Goal: Task Accomplishment & Management: Use online tool/utility

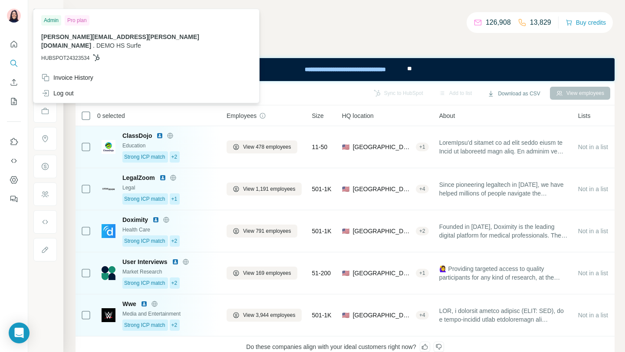
click at [16, 35] on div at bounding box center [14, 119] width 28 height 176
click at [16, 16] on img at bounding box center [14, 16] width 14 height 14
click at [13, 56] on button "Search" at bounding box center [14, 64] width 14 height 16
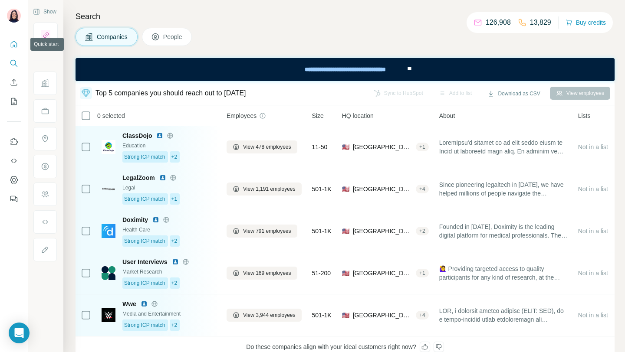
click at [13, 45] on icon "Quick start" at bounding box center [14, 44] width 7 height 7
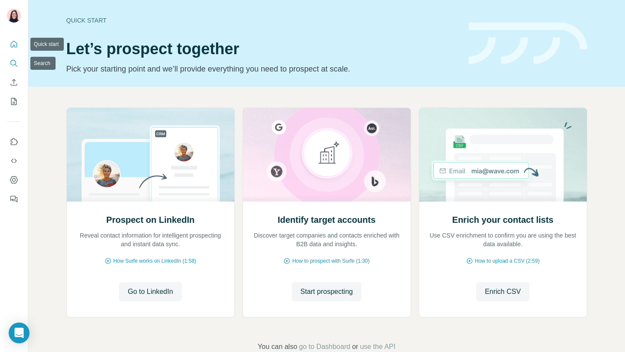
click at [12, 63] on icon "Search" at bounding box center [14, 63] width 9 height 9
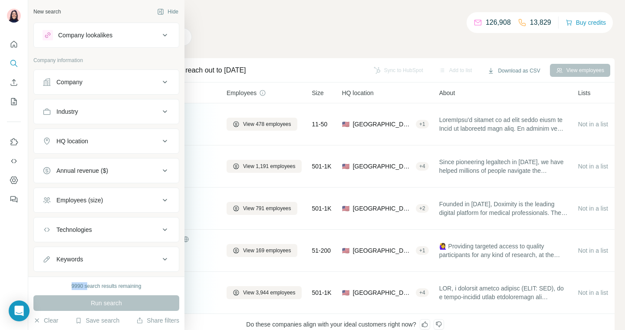
drag, startPoint x: 70, startPoint y: 285, endPoint x: 86, endPoint y: 285, distance: 15.6
click at [86, 285] on div "9990 search results remaining" at bounding box center [107, 286] width 70 height 8
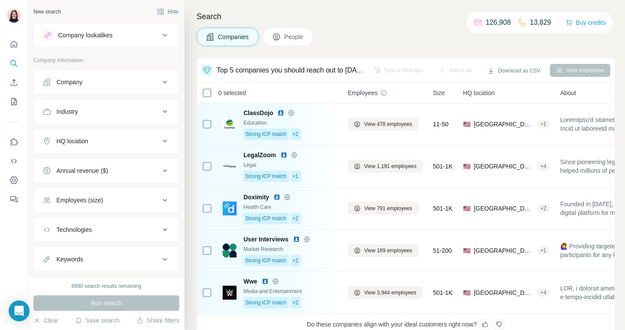
click at [72, 286] on div "9990 search results remaining" at bounding box center [107, 286] width 70 height 8
click at [51, 283] on div "9990 search results remaining" at bounding box center [106, 286] width 146 height 8
click at [295, 44] on button "People" at bounding box center [288, 37] width 50 height 18
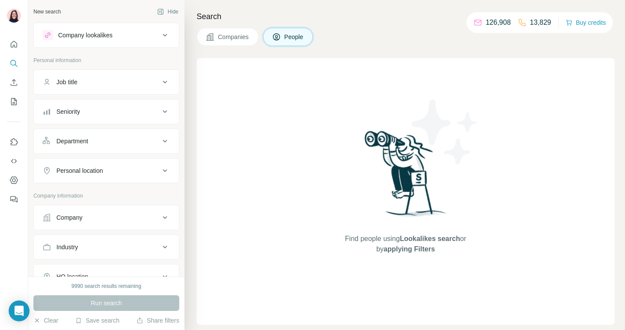
click at [92, 83] on div "Job title" at bounding box center [101, 82] width 117 height 9
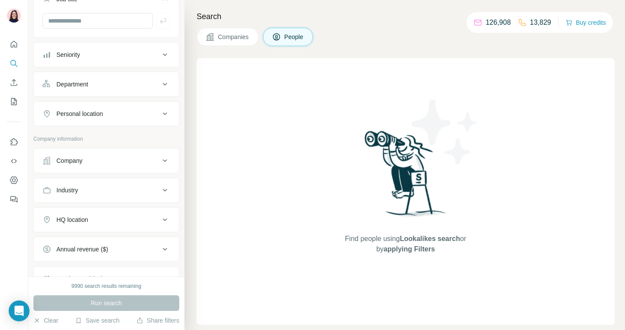
scroll to position [75, 0]
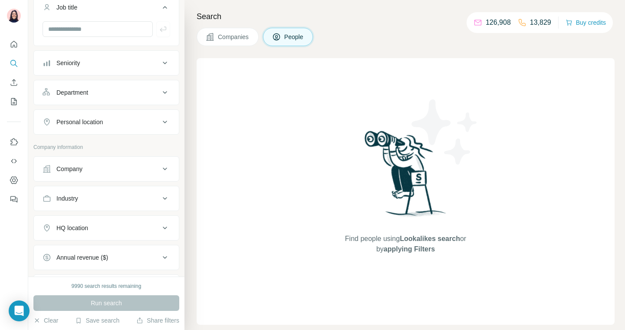
click at [127, 116] on button "Personal location" at bounding box center [106, 121] width 145 height 21
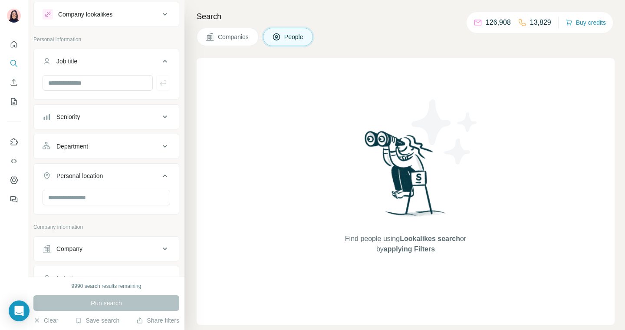
scroll to position [0, 0]
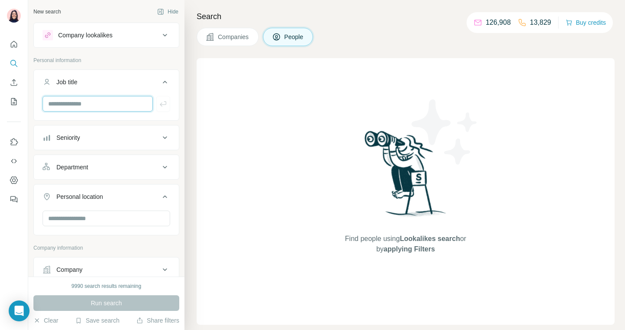
click at [97, 106] on input "text" at bounding box center [98, 104] width 110 height 16
type input "*********"
click at [170, 108] on div "*********" at bounding box center [106, 107] width 145 height 23
click at [160, 104] on icon "button" at bounding box center [163, 103] width 7 height 5
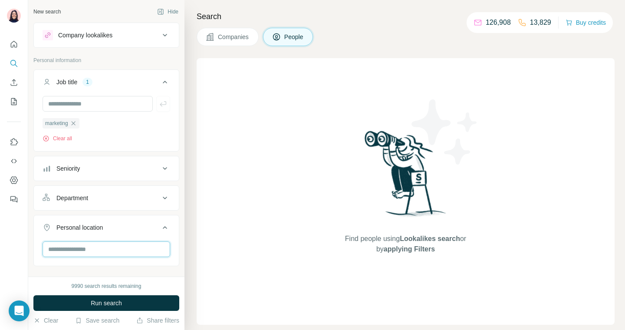
click at [87, 242] on input "text" at bounding box center [107, 249] width 128 height 16
type input "*****"
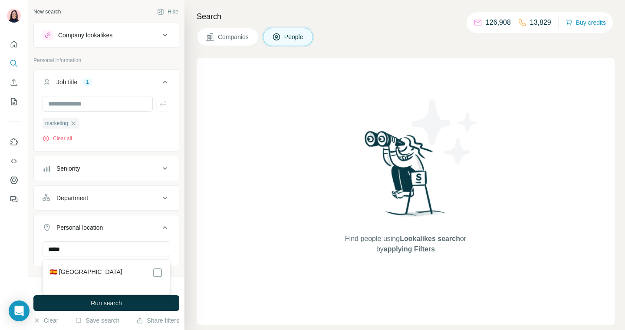
click at [63, 271] on label "🇪🇸 Spain" at bounding box center [86, 272] width 72 height 10
click at [180, 253] on div "New search Hide Company lookalikes Personal information Job title 1 marketing C…" at bounding box center [106, 138] width 156 height 276
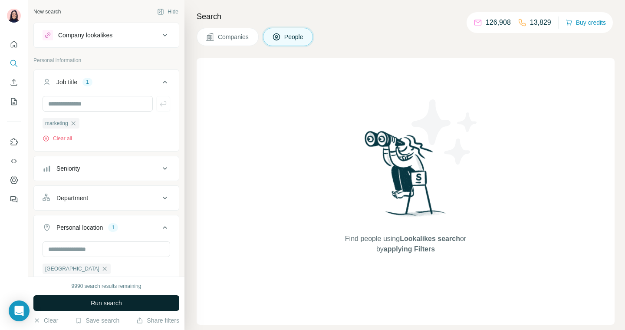
click at [133, 301] on button "Run search" at bounding box center [106, 303] width 146 height 16
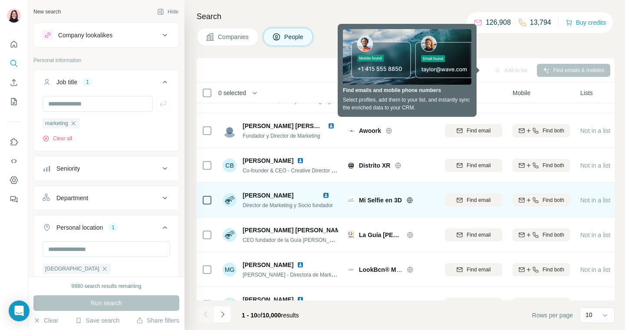
scroll to position [14, 0]
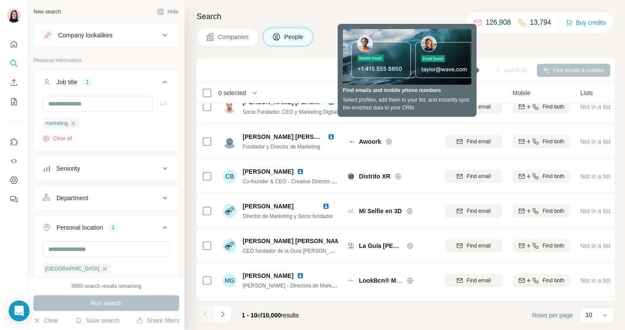
click at [513, 41] on div "Companies People" at bounding box center [405, 37] width 418 height 18
click at [453, 98] on th "Email" at bounding box center [473, 92] width 68 height 21
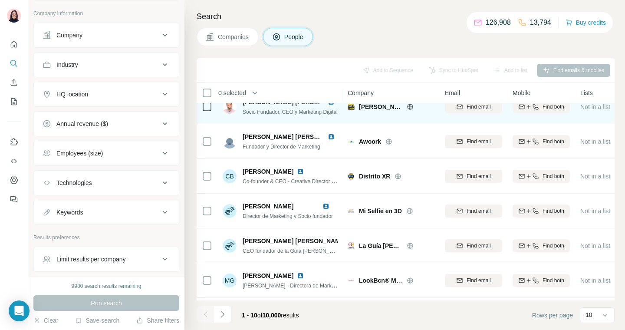
scroll to position [331, 0]
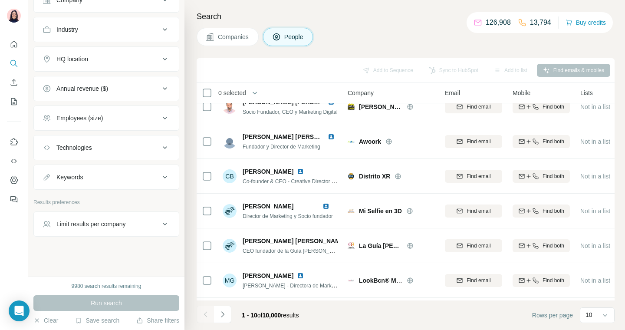
click at [92, 118] on div "Employees (size)" at bounding box center [79, 118] width 46 height 9
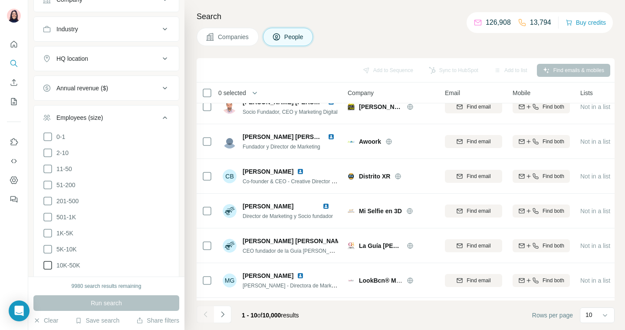
click at [51, 265] on icon at bounding box center [47, 265] width 9 height 9
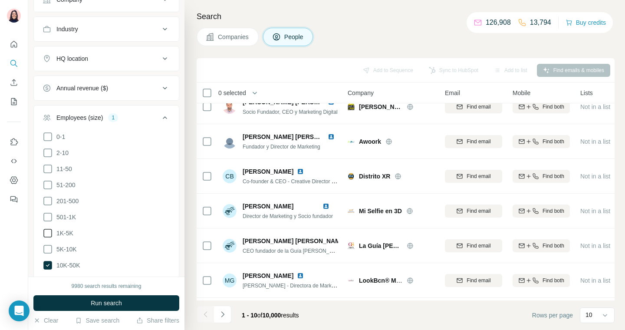
drag, startPoint x: 49, startPoint y: 248, endPoint x: 49, endPoint y: 230, distance: 17.8
click at [49, 248] on icon at bounding box center [48, 249] width 10 height 10
click at [49, 230] on icon at bounding box center [48, 233] width 10 height 10
click at [92, 304] on span "Run search" at bounding box center [106, 302] width 31 height 9
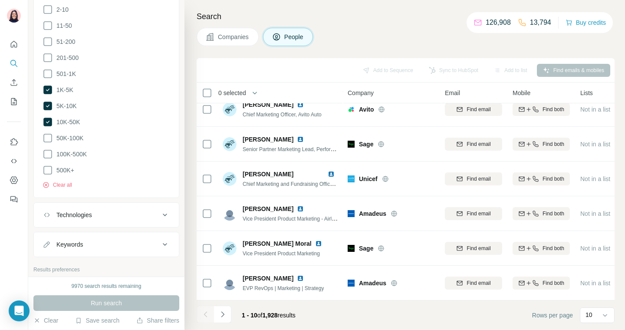
scroll to position [540, 0]
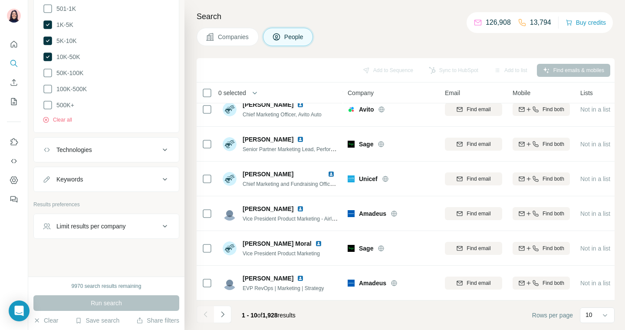
click at [101, 226] on div "Limit results per company" at bounding box center [90, 226] width 69 height 9
click at [84, 248] on input "number" at bounding box center [107, 248] width 128 height 16
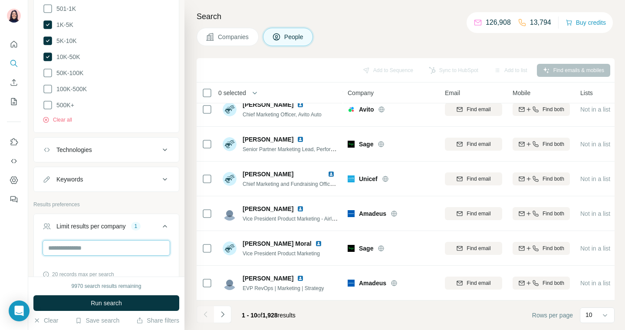
type input "*"
click at [107, 247] on input "*" at bounding box center [107, 248] width 128 height 16
click at [107, 298] on span "Run search" at bounding box center [106, 302] width 31 height 9
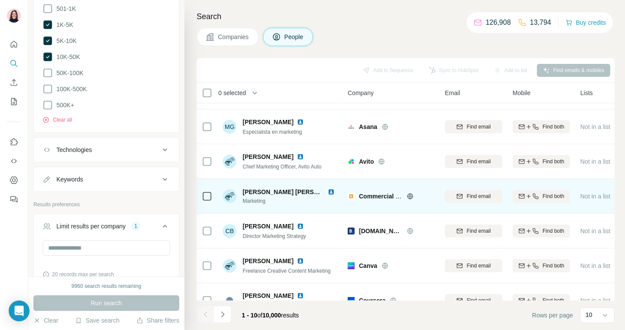
scroll to position [150, 0]
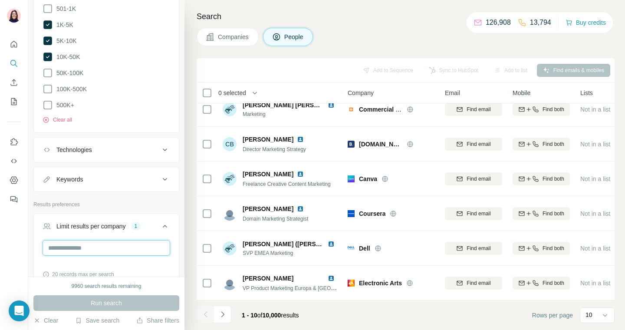
click at [83, 243] on input "*" at bounding box center [107, 248] width 128 height 16
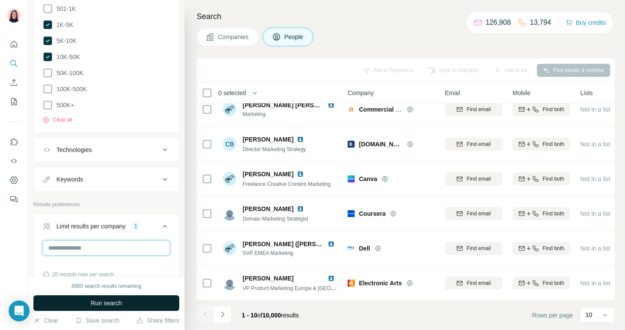
type input "*"
click at [106, 299] on span "Run search" at bounding box center [106, 302] width 31 height 9
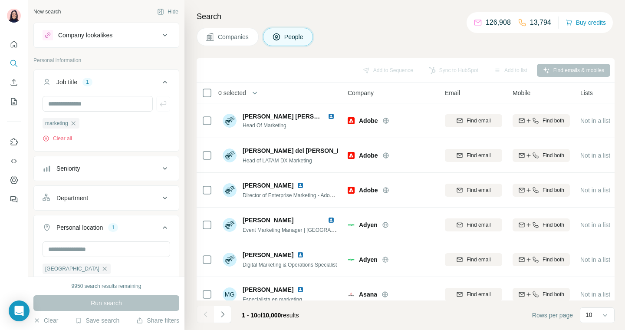
click at [159, 169] on div "Seniority" at bounding box center [101, 168] width 117 height 9
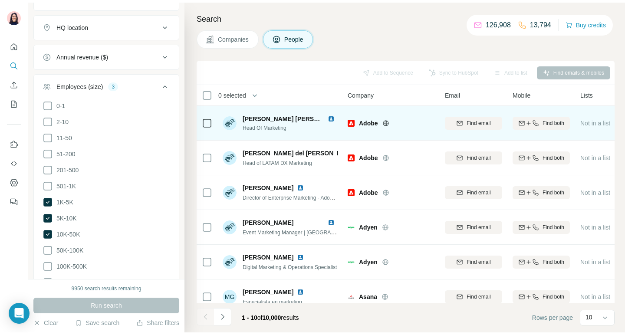
scroll to position [753, 0]
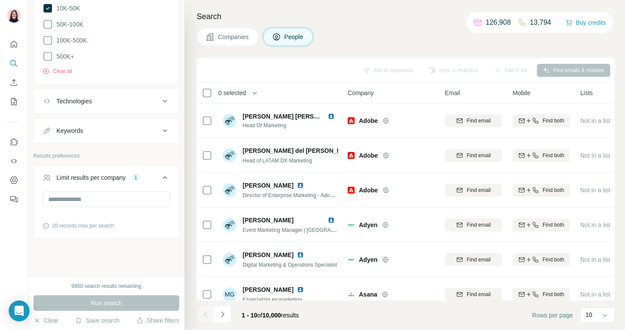
click at [384, 79] on div "Add to Sequence Sync to HubSpot Add to list Find emails & mobiles" at bounding box center [405, 70] width 418 height 24
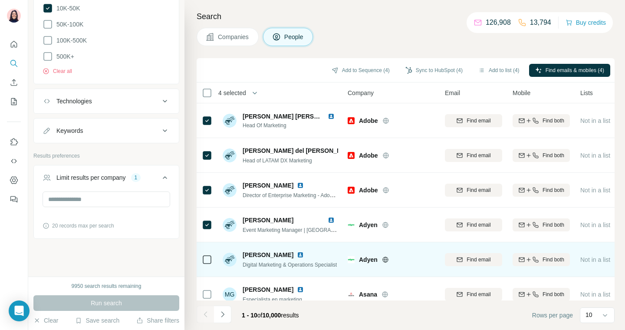
click at [206, 265] on div at bounding box center [207, 259] width 10 height 24
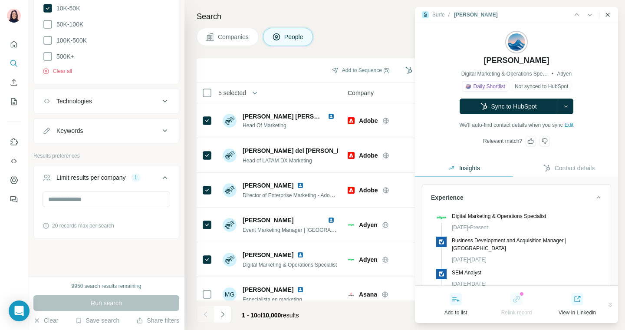
click at [608, 16] on icon "Close side panel" at bounding box center [607, 14] width 7 height 7
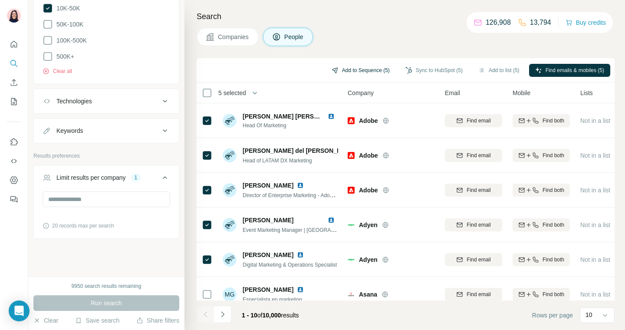
click at [340, 69] on button "Add to Sequence (5)" at bounding box center [360, 70] width 70 height 13
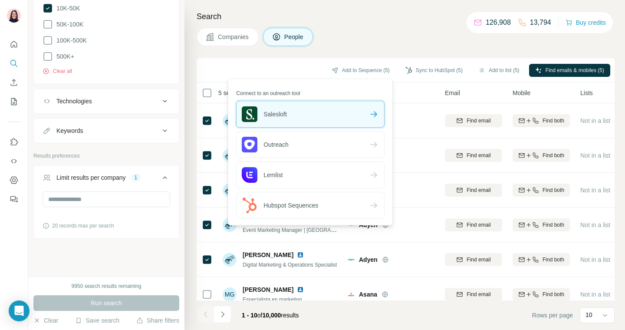
click at [297, 114] on div "Salesloft" at bounding box center [309, 114] width 147 height 26
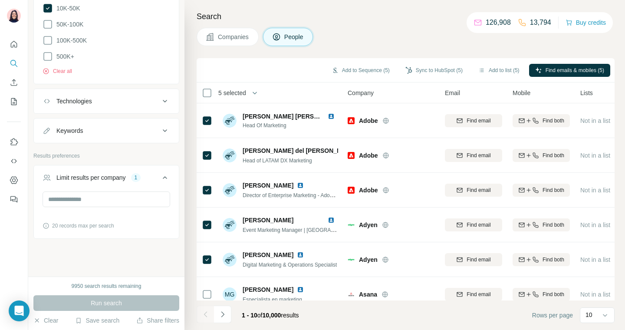
click at [245, 70] on div "Add to Sequence (5) Sync to HubSpot (5) Add to list (5) Find emails & mobiles (…" at bounding box center [405, 69] width 409 height 15
click at [353, 69] on button "Add to Sequence (5)" at bounding box center [360, 70] width 70 height 13
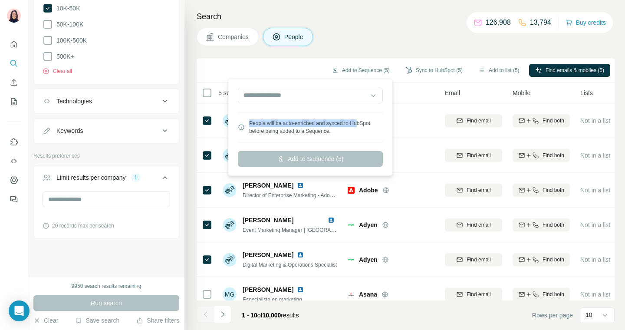
drag, startPoint x: 249, startPoint y: 123, endPoint x: 364, endPoint y: 126, distance: 115.4
click at [364, 126] on div "People will be auto-enriched and synced to HubSpot before being added to a Sequ…" at bounding box center [316, 127] width 134 height 16
click at [353, 133] on div "People will be auto-enriched and synced to HubSpot before being added to a Sequ…" at bounding box center [316, 127] width 134 height 16
click at [343, 92] on input "text" at bounding box center [310, 96] width 145 height 16
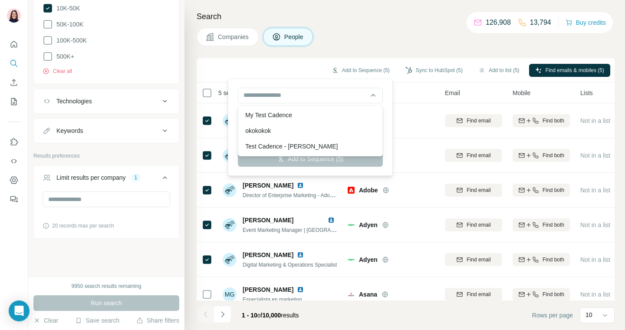
click at [340, 82] on div "People will be auto-enriched and synced to HubSpot before being added to a Sequ…" at bounding box center [310, 127] width 160 height 93
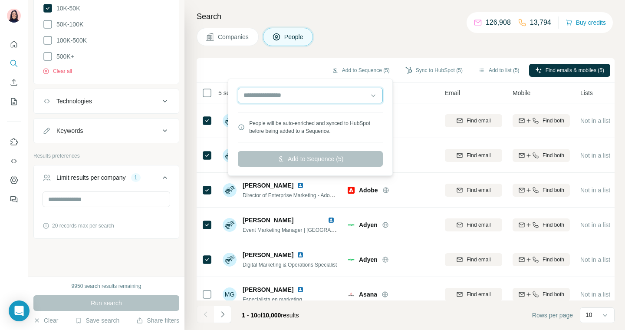
click at [302, 96] on input "text" at bounding box center [310, 96] width 145 height 16
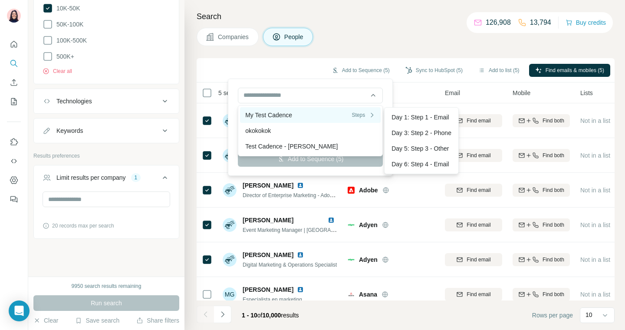
click at [265, 113] on div "My Test Cadence Steps" at bounding box center [310, 115] width 130 height 9
type input "**********"
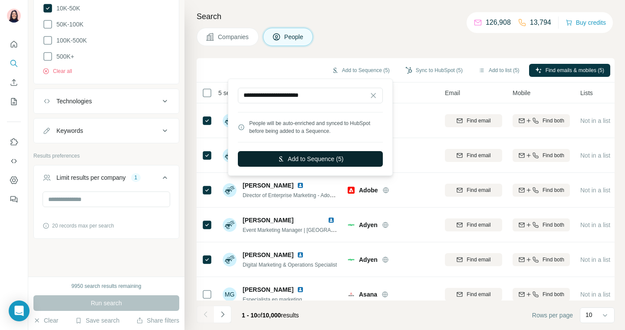
click at [288, 159] on button "Add to Sequence (5)" at bounding box center [310, 159] width 145 height 16
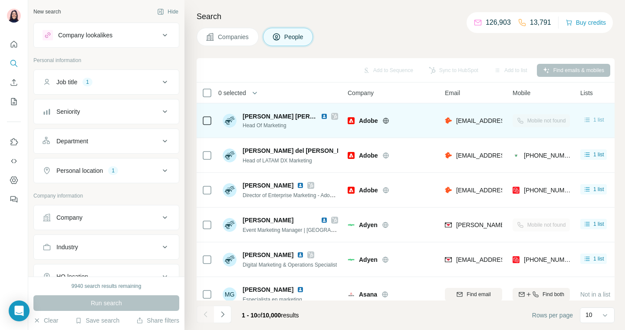
click at [594, 118] on span "1 list" at bounding box center [598, 120] width 11 height 8
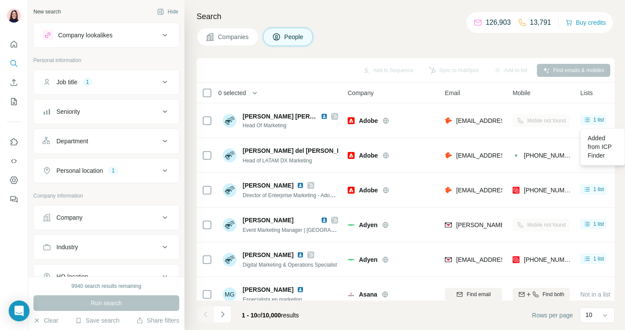
click at [478, 52] on div "Search Companies People Add to Sequence Sync to HubSpot Add to list Find emails…" at bounding box center [404, 165] width 440 height 330
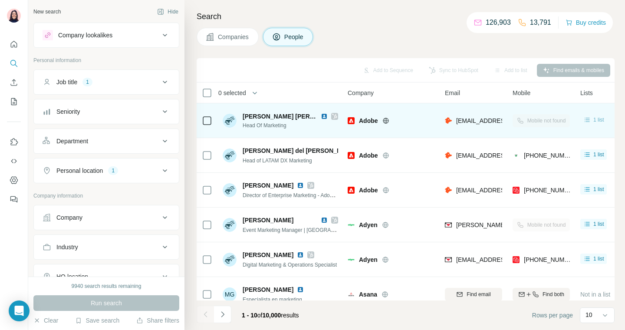
click at [597, 119] on span "1 list" at bounding box center [598, 120] width 11 height 8
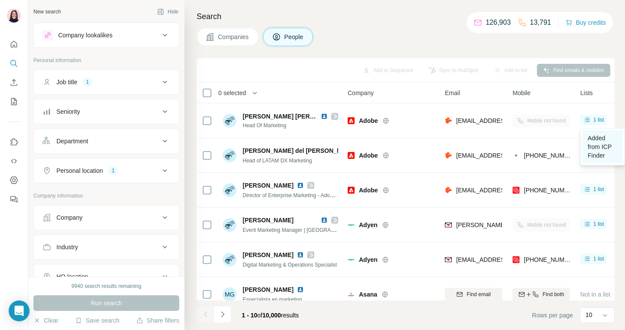
click at [603, 144] on span "Added from ICP Finder" at bounding box center [599, 146] width 24 height 24
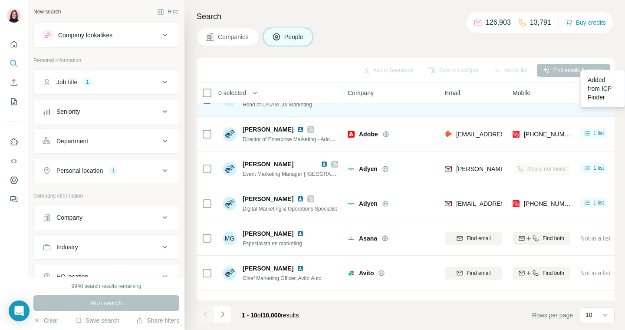
scroll to position [71, 0]
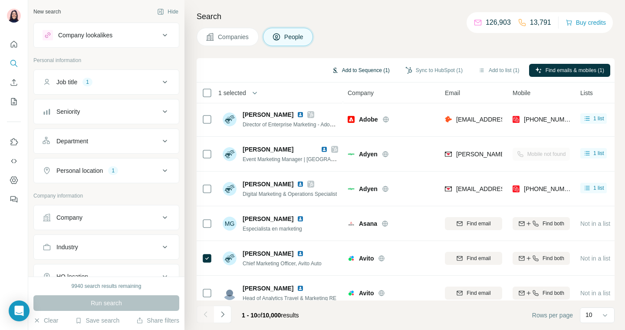
click at [361, 70] on button "Add to Sequence (1)" at bounding box center [360, 70] width 70 height 13
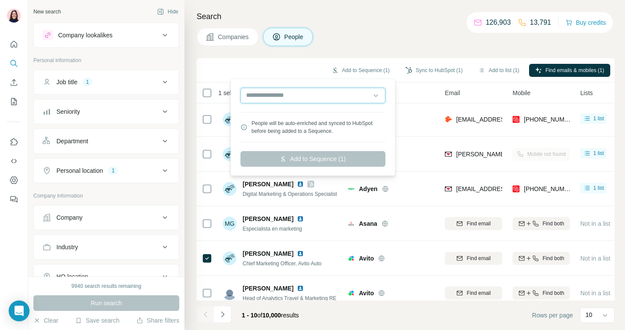
click at [320, 99] on input "text" at bounding box center [312, 96] width 145 height 16
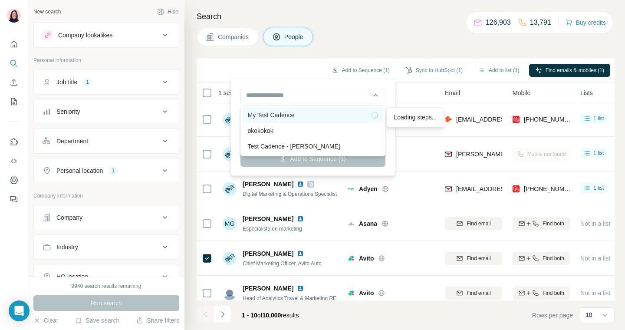
click at [301, 113] on div "My Test Cadence" at bounding box center [313, 115] width 130 height 9
type input "**********"
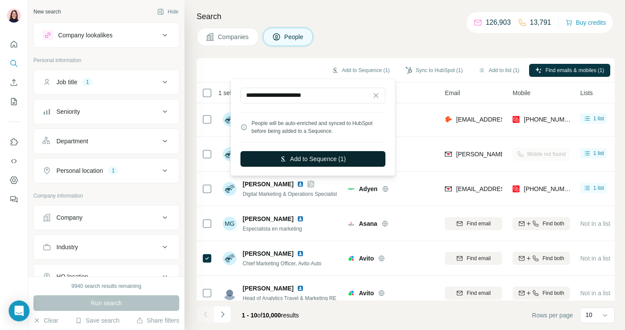
click at [329, 160] on button "Add to Sequence (1)" at bounding box center [312, 159] width 145 height 16
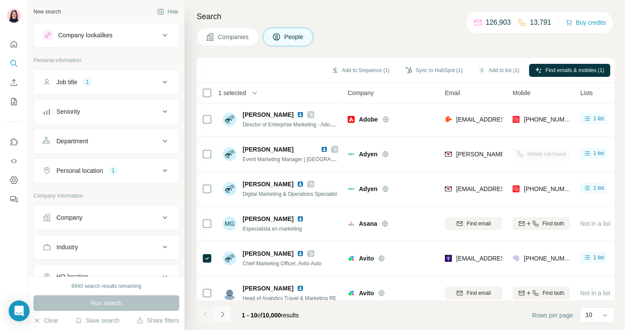
click at [219, 318] on icon "Navigate to next page" at bounding box center [222, 314] width 9 height 9
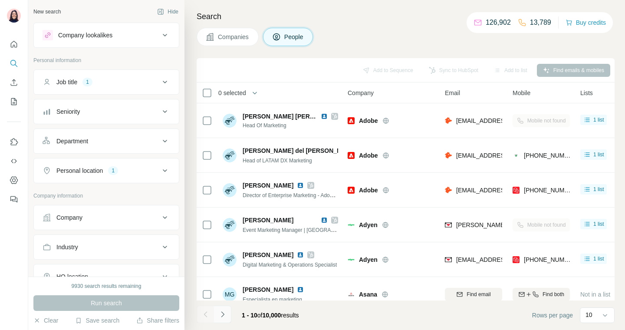
click at [223, 315] on icon "Navigate to next page" at bounding box center [222, 314] width 9 height 9
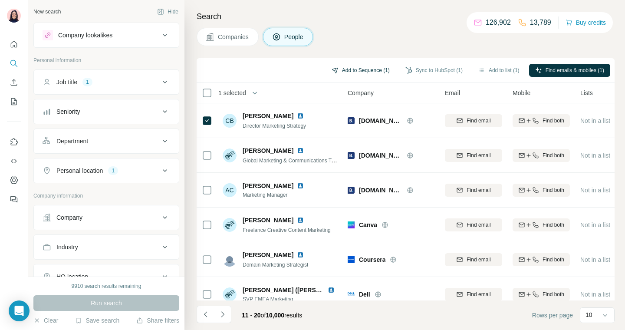
click at [353, 70] on button "Add to Sequence (1)" at bounding box center [360, 70] width 70 height 13
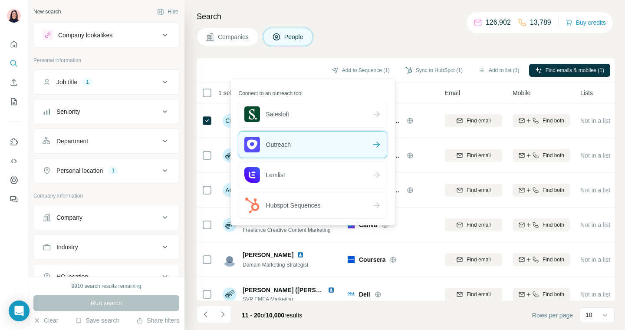
click at [297, 147] on div "Outreach" at bounding box center [312, 144] width 147 height 26
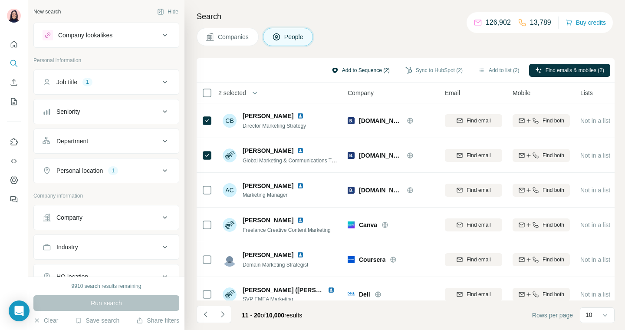
click at [363, 69] on button "Add to Sequence (2)" at bounding box center [360, 70] width 70 height 13
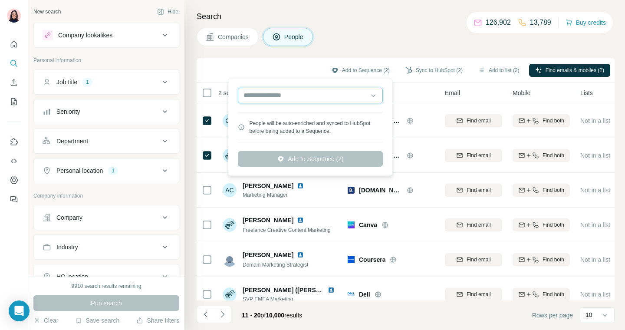
click at [294, 92] on input "text" at bounding box center [310, 96] width 145 height 16
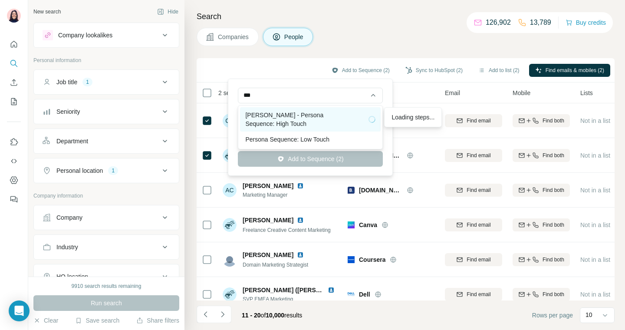
click at [262, 122] on div "Peter - Persona Sequence: High Touch" at bounding box center [310, 119] width 130 height 17
type input "**********"
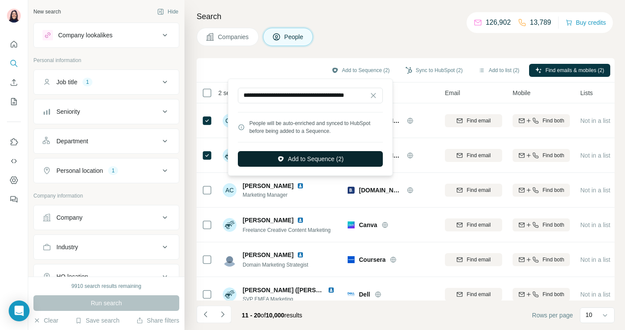
click at [313, 160] on button "Add to Sequence (2)" at bounding box center [310, 159] width 145 height 16
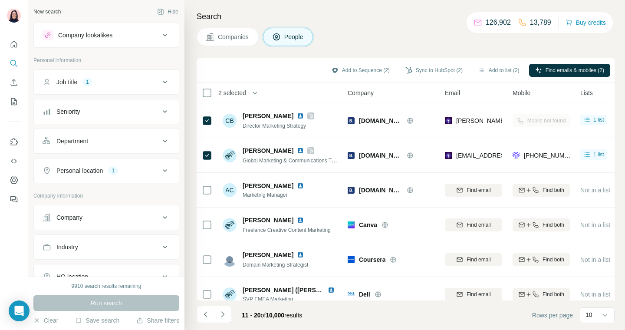
click at [134, 114] on div "Seniority" at bounding box center [101, 111] width 117 height 9
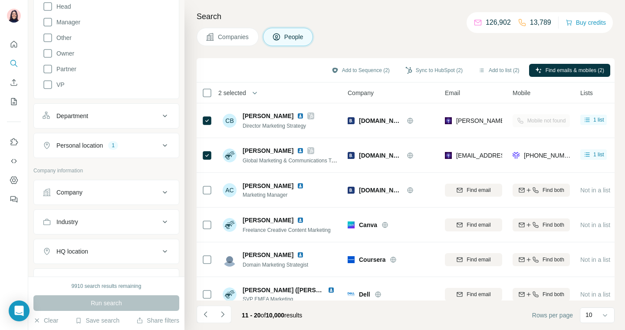
scroll to position [200, 0]
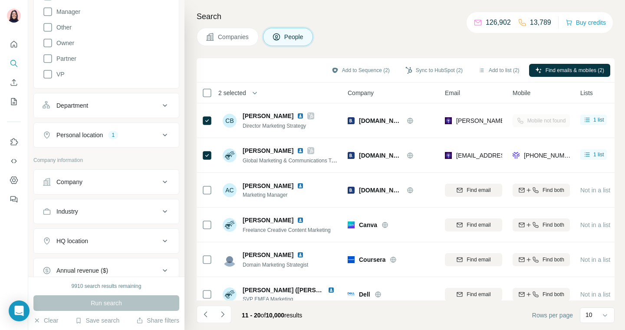
click at [88, 107] on div "Department" at bounding box center [72, 105] width 32 height 9
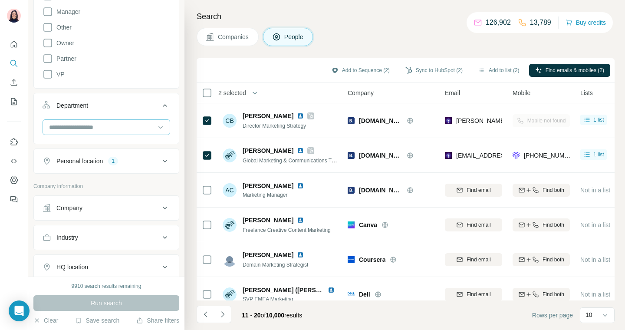
click at [105, 129] on input at bounding box center [101, 127] width 107 height 10
click at [150, 90] on ul "Job title 1 Seniority Board Member C-Level Director Founder Head Manager Other …" at bounding box center [106, 21] width 146 height 304
click at [80, 210] on div "Company" at bounding box center [69, 207] width 26 height 9
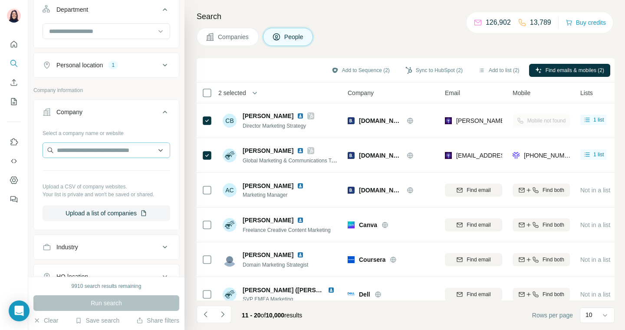
scroll to position [420, 0]
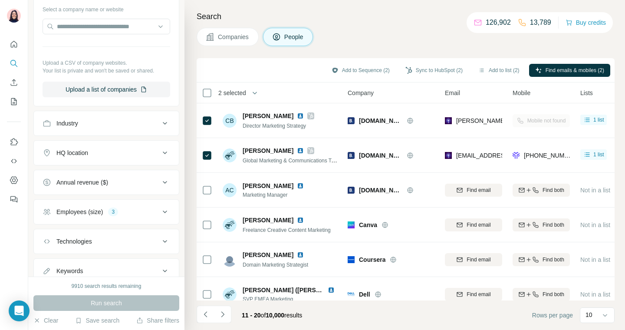
click at [121, 121] on div "Industry" at bounding box center [101, 123] width 117 height 9
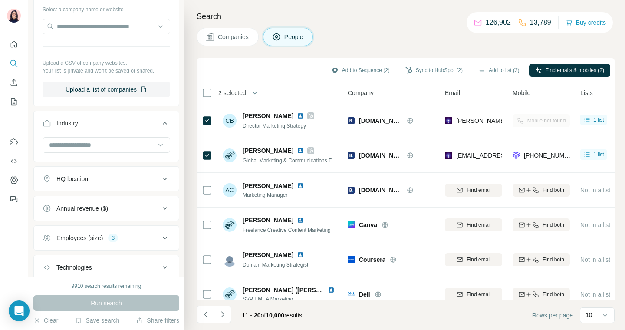
click at [108, 204] on div "Annual revenue ($)" at bounding box center [82, 208] width 52 height 9
click at [106, 198] on button "Annual revenue ($)" at bounding box center [106, 210] width 145 height 24
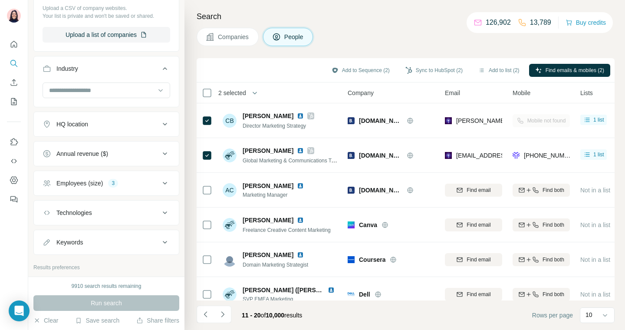
scroll to position [540, 0]
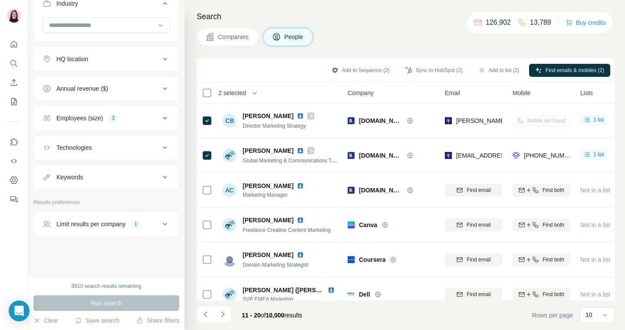
click at [106, 146] on div "Technologies" at bounding box center [101, 147] width 117 height 9
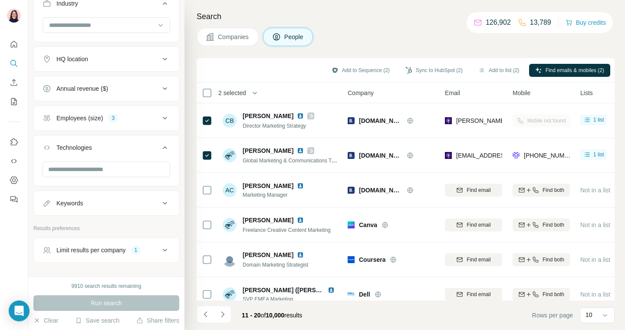
click at [86, 208] on button "Keywords" at bounding box center [106, 203] width 145 height 21
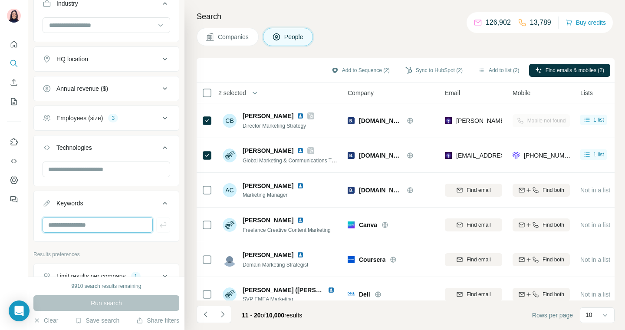
click at [96, 227] on input "text" at bounding box center [98, 225] width 110 height 16
click at [127, 229] on input "text" at bounding box center [98, 225] width 110 height 16
click at [111, 172] on input "text" at bounding box center [107, 169] width 128 height 16
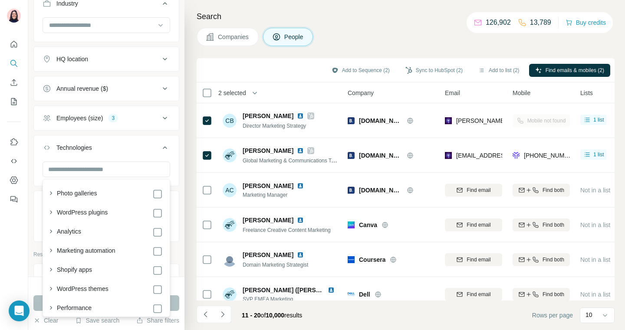
click at [38, 157] on button "Technologies" at bounding box center [106, 149] width 145 height 24
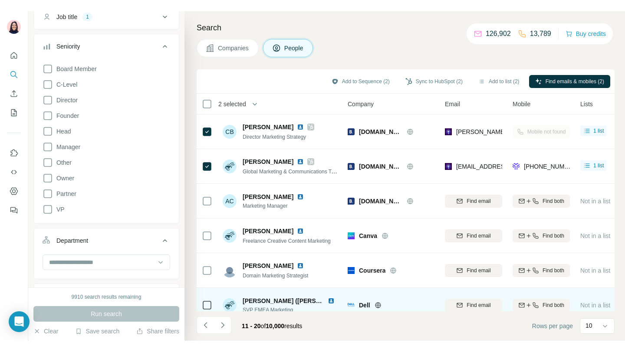
scroll to position [0, 0]
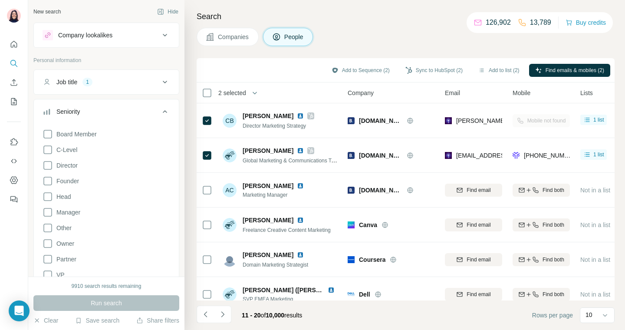
click at [229, 40] on span "Companies" at bounding box center [234, 37] width 32 height 9
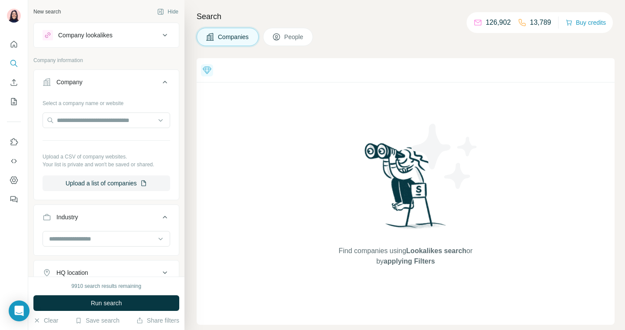
click at [288, 36] on span "People" at bounding box center [294, 37] width 20 height 9
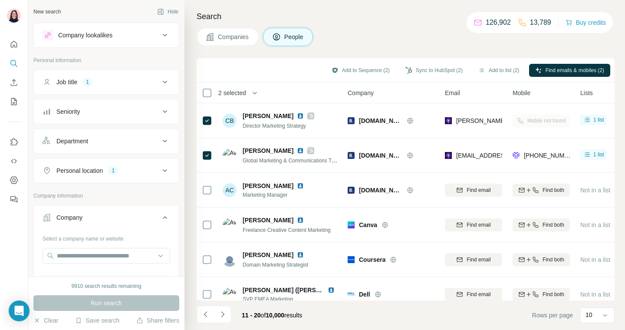
click at [261, 126] on span "Director Marketing Strategy" at bounding box center [273, 126] width 63 height 6
